Goal: Check status

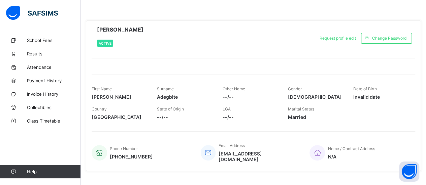
scroll to position [27, 0]
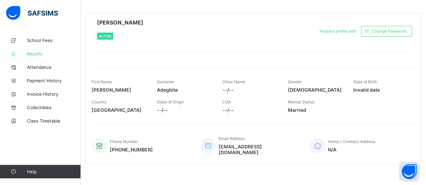
click at [42, 50] on link "Results" at bounding box center [40, 53] width 81 height 13
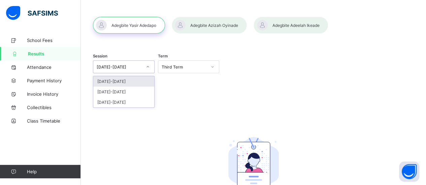
click at [141, 68] on div "[DATE]-[DATE]" at bounding box center [119, 67] width 45 height 5
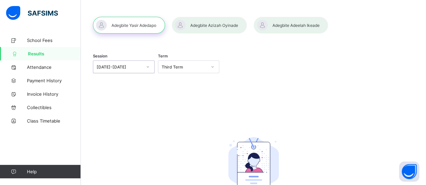
click at [135, 72] on div "[DATE]-[DATE]" at bounding box center [124, 67] width 62 height 13
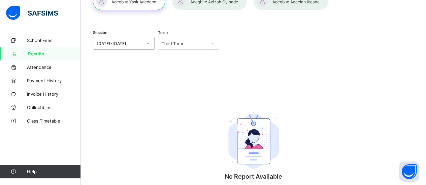
scroll to position [8, 0]
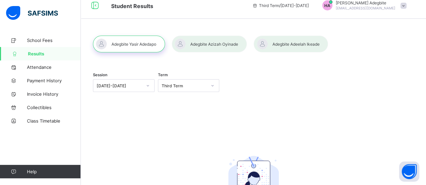
click at [218, 47] on div at bounding box center [209, 44] width 75 height 17
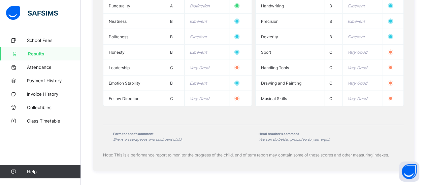
scroll to position [788, 0]
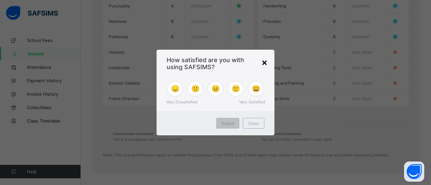
click at [267, 61] on div "×" at bounding box center [264, 62] width 6 height 11
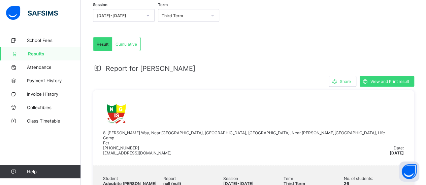
scroll to position [0, 0]
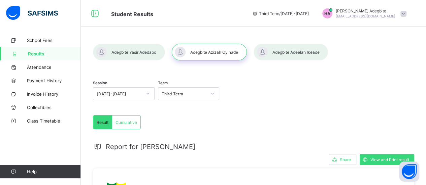
click at [120, 125] on div "Cumulative" at bounding box center [126, 122] width 28 height 13
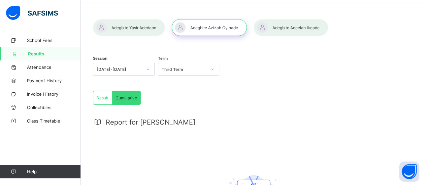
scroll to position [24, 0]
click at [301, 25] on div at bounding box center [290, 28] width 74 height 17
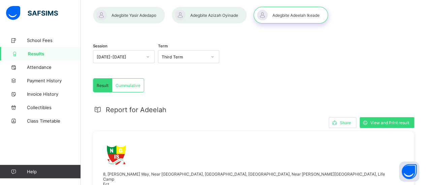
scroll to position [0, 0]
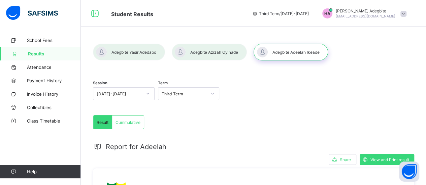
click at [214, 46] on div at bounding box center [209, 52] width 75 height 17
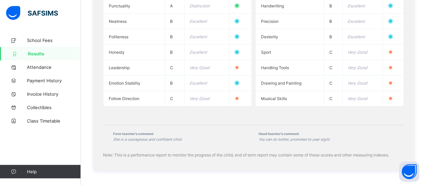
scroll to position [788, 0]
